Goal: Task Accomplishment & Management: Complete application form

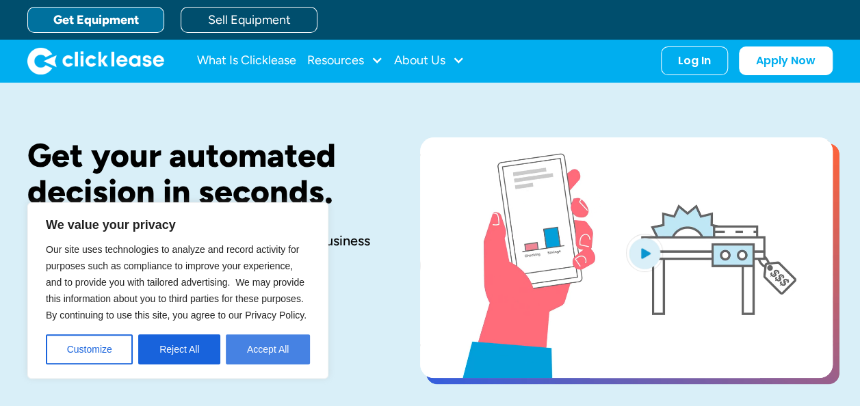
click at [262, 351] on button "Accept All" at bounding box center [268, 350] width 84 height 30
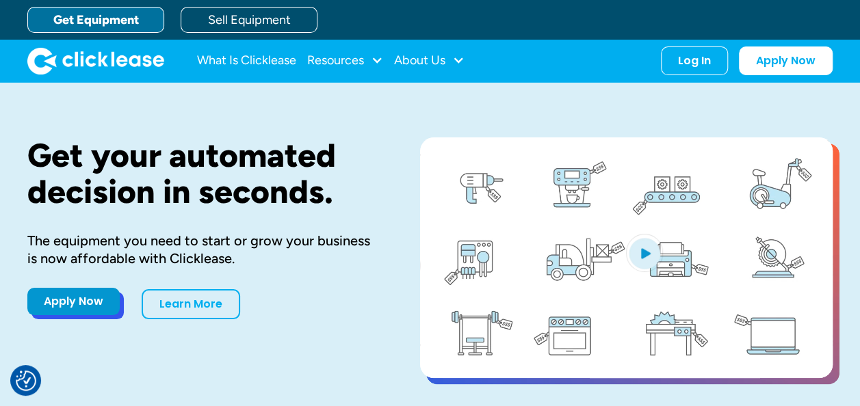
click at [87, 300] on link "Apply Now" at bounding box center [73, 301] width 92 height 27
